Goal: Task Accomplishment & Management: Use online tool/utility

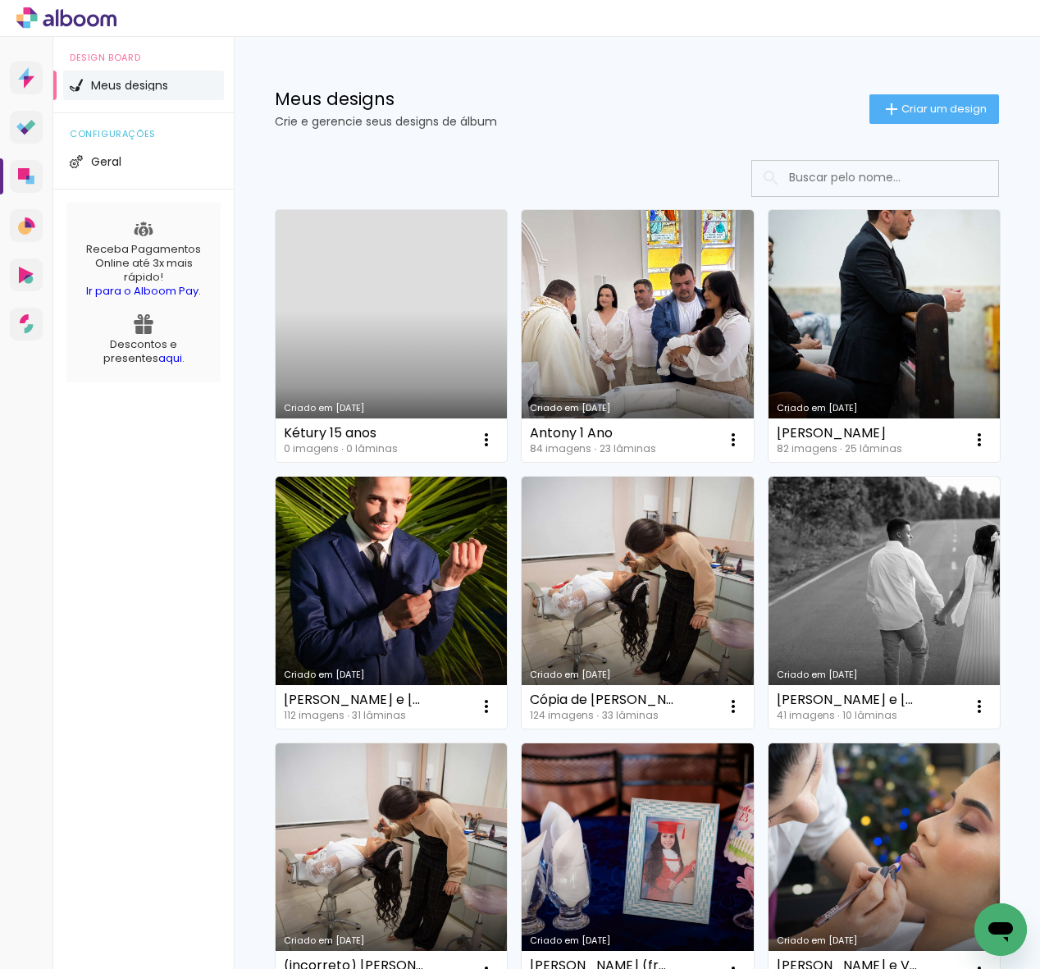
click at [406, 302] on link "Criado em [DATE]" at bounding box center [391, 336] width 231 height 252
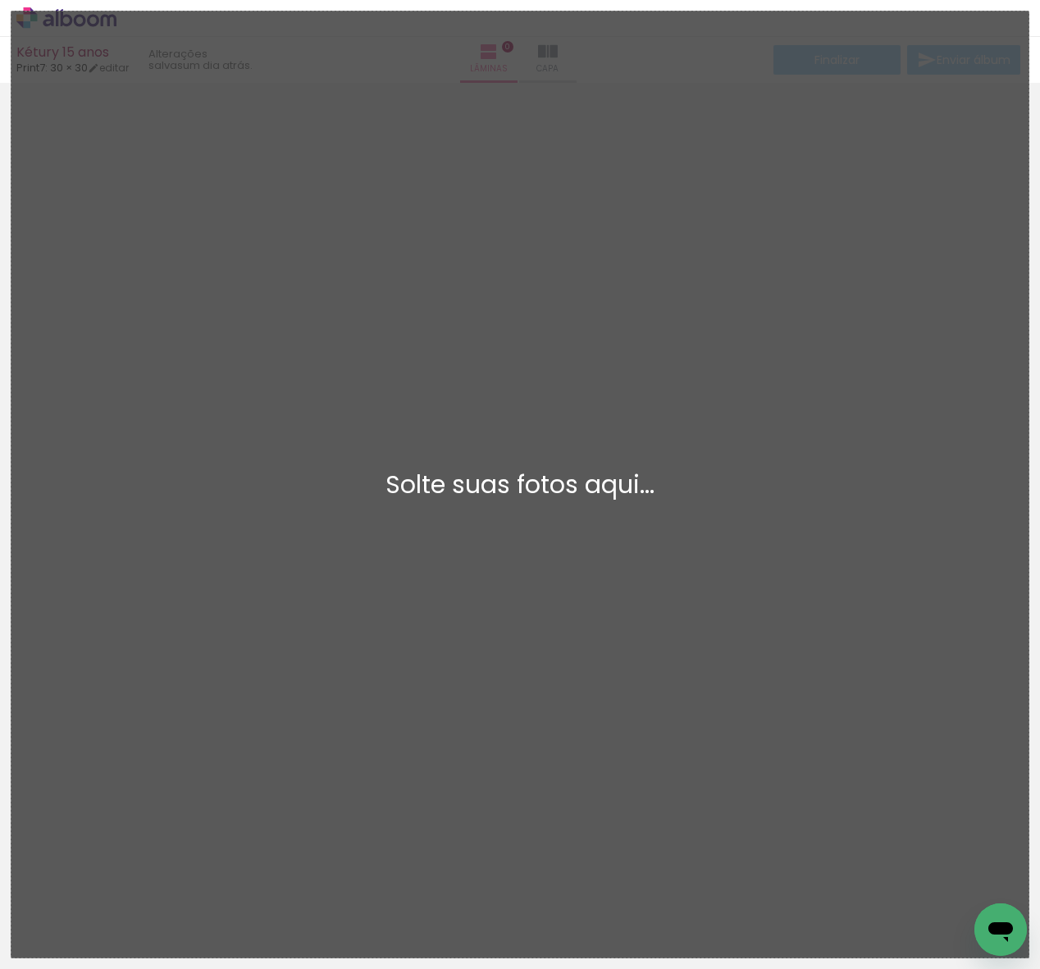
click at [11, 353] on div "Adicionar Fotos Solte suas fotos aqui..." at bounding box center [519, 484] width 1017 height 946
click at [8, 354] on div at bounding box center [520, 349] width 1040 height 521
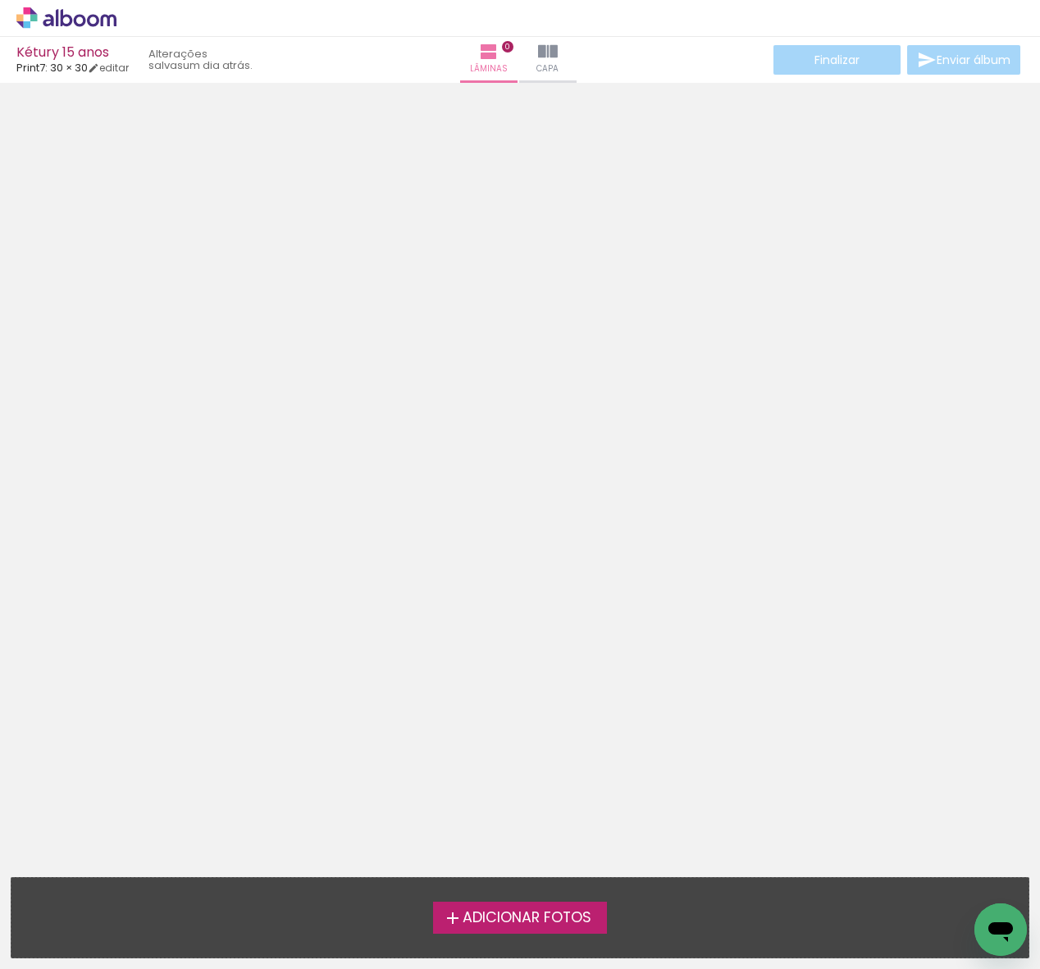
click at [37, 665] on neon-animatable "Confirmar Cancelar" at bounding box center [520, 426] width 1040 height 687
drag, startPoint x: 100, startPoint y: 602, endPoint x: 140, endPoint y: 689, distance: 95.8
click at [139, 688] on neon-animatable "Confirmar Cancelar" at bounding box center [520, 426] width 1040 height 687
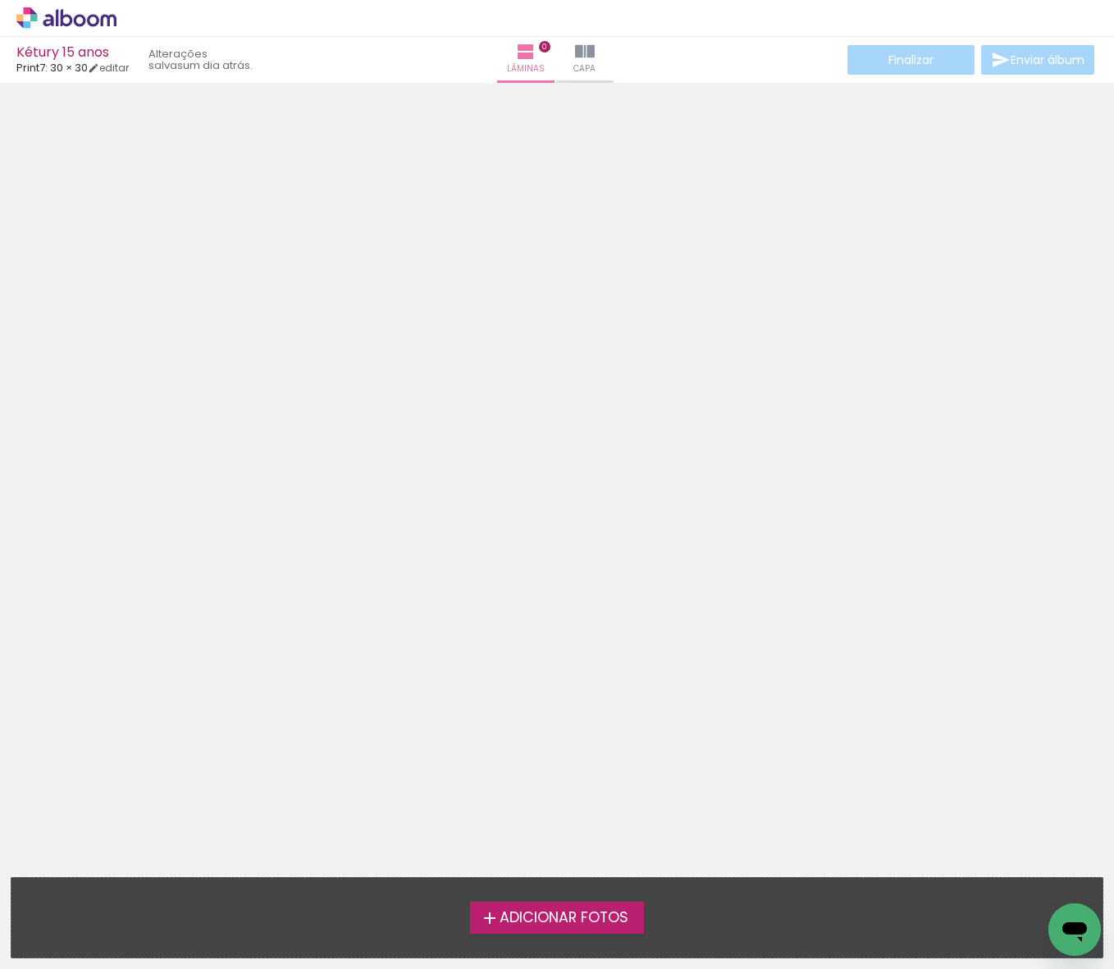
click at [544, 924] on span "Adicionar Fotos" at bounding box center [564, 918] width 129 height 15
click at [0, 0] on input "file" at bounding box center [0, 0] width 0 height 0
